Goal: Navigation & Orientation: Understand site structure

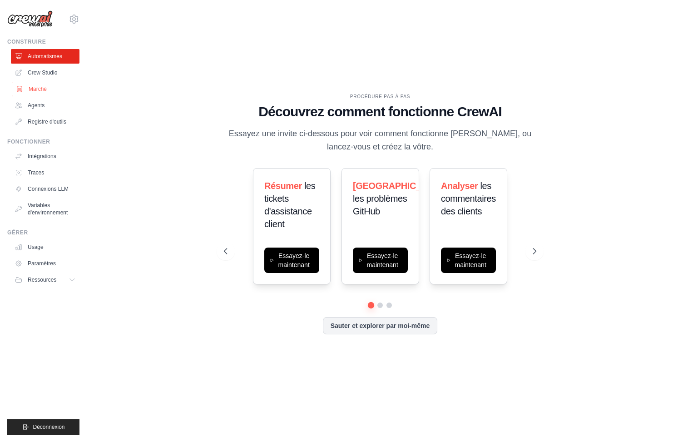
click at [40, 93] on link "Marché" at bounding box center [46, 89] width 69 height 15
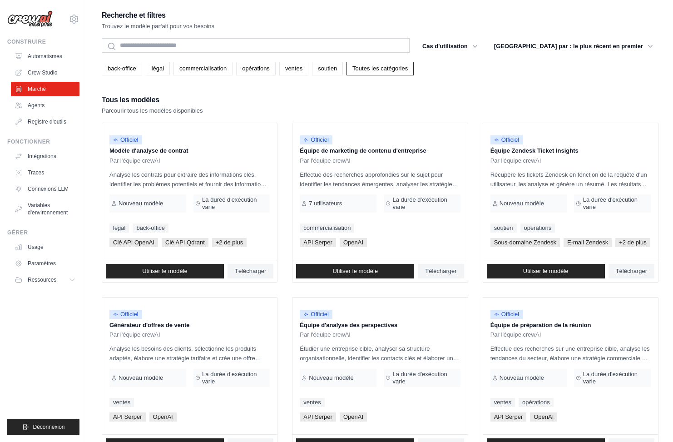
click at [448, 105] on div "Tous les modèles Parcourir tous les modèles disponibles" at bounding box center [380, 104] width 556 height 22
click at [39, 103] on font "Agents" at bounding box center [37, 105] width 17 height 6
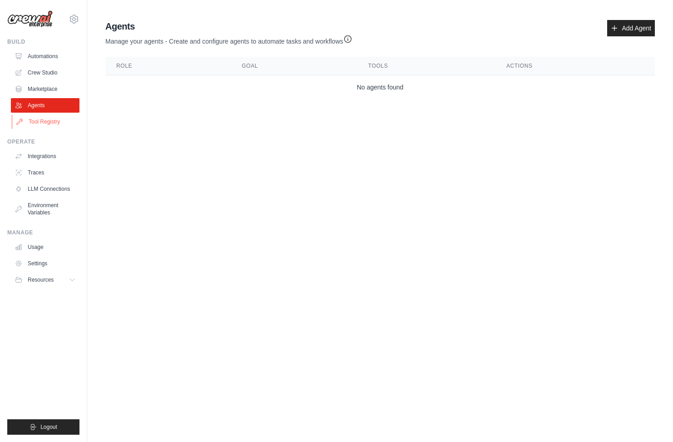
click at [38, 120] on link "Tool Registry" at bounding box center [46, 121] width 69 height 15
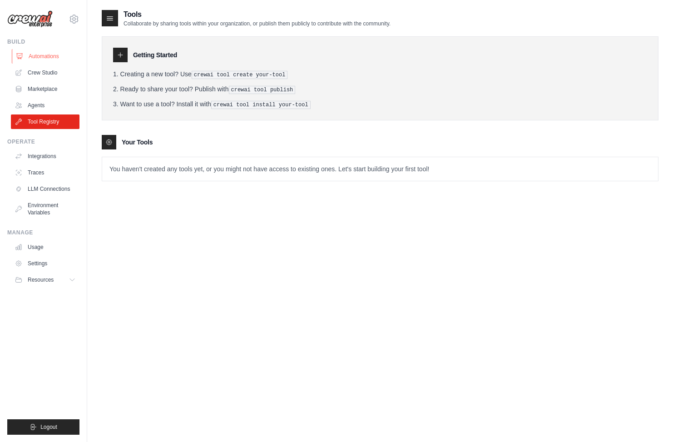
click at [36, 56] on link "Automations" at bounding box center [46, 56] width 69 height 15
